Goal: Task Accomplishment & Management: Use online tool/utility

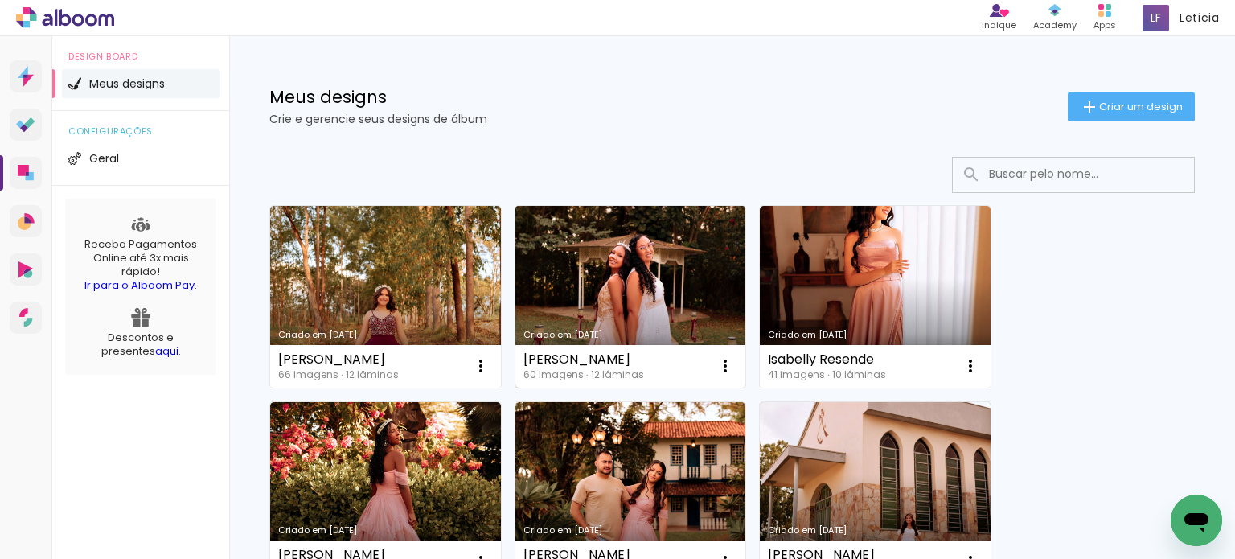
click at [662, 275] on link "Criado em [DATE]" at bounding box center [630, 297] width 231 height 182
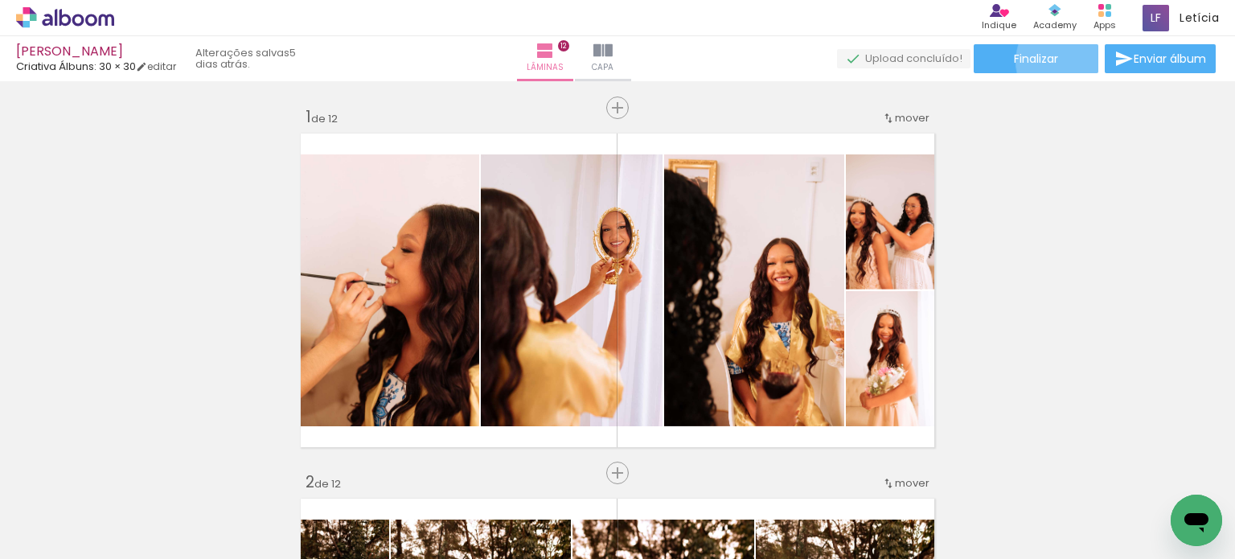
click at [1067, 61] on paper-button "Finalizar" at bounding box center [1035, 58] width 125 height 29
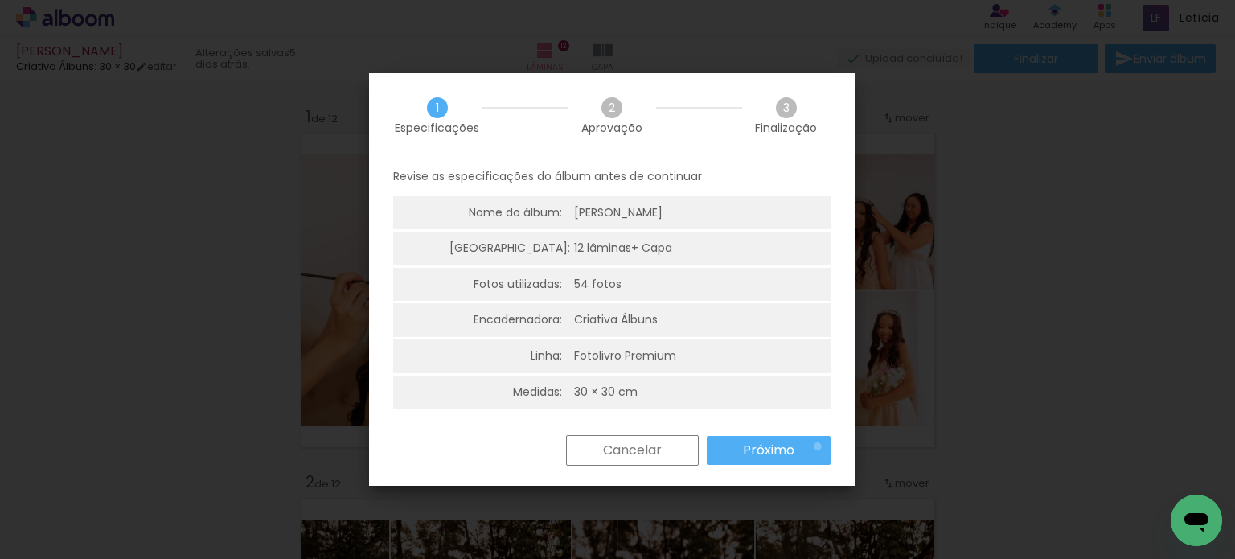
click at [817, 446] on paper-button "Próximo" at bounding box center [769, 450] width 124 height 29
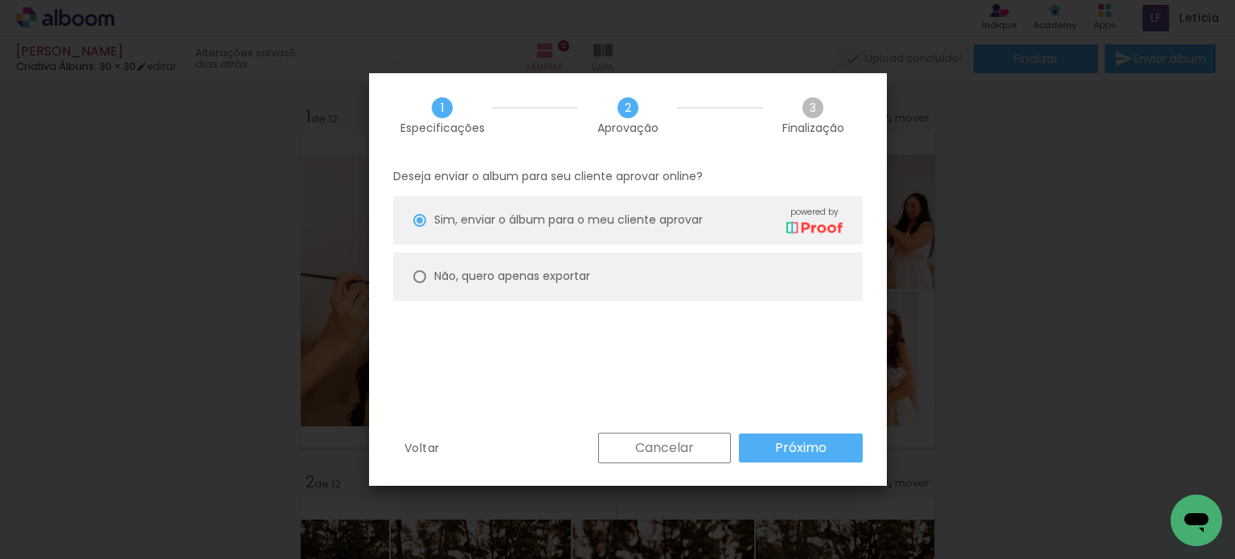
click at [769, 278] on paper-radio-button "Não, quero apenas exportar" at bounding box center [627, 276] width 469 height 48
type paper-radio-button "on"
click at [0, 0] on slot "Próximo" at bounding box center [0, 0] width 0 height 0
type input "Alta, 300 DPI"
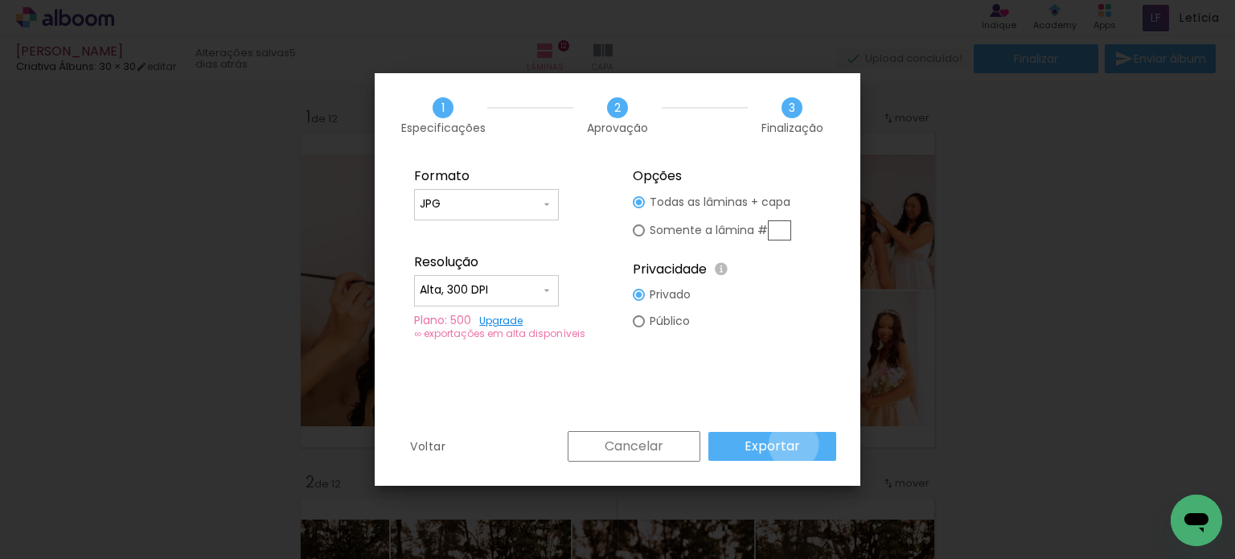
click at [0, 0] on slot "Exportar" at bounding box center [0, 0] width 0 height 0
